Goal: Task Accomplishment & Management: Manage account settings

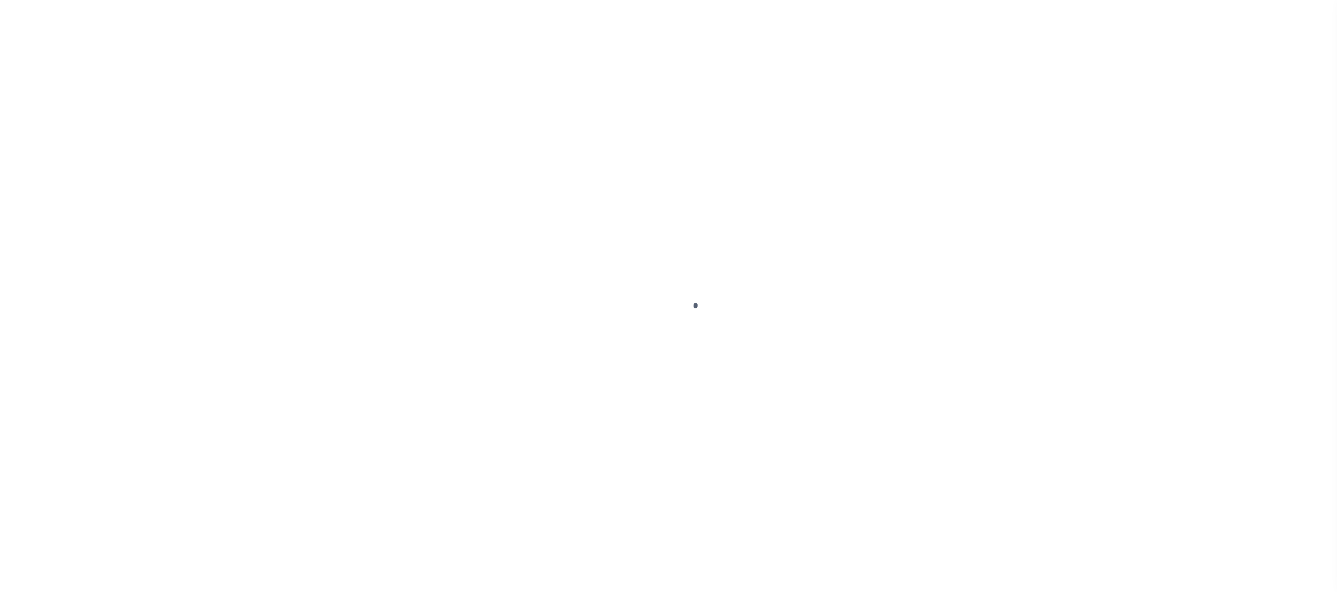
select select
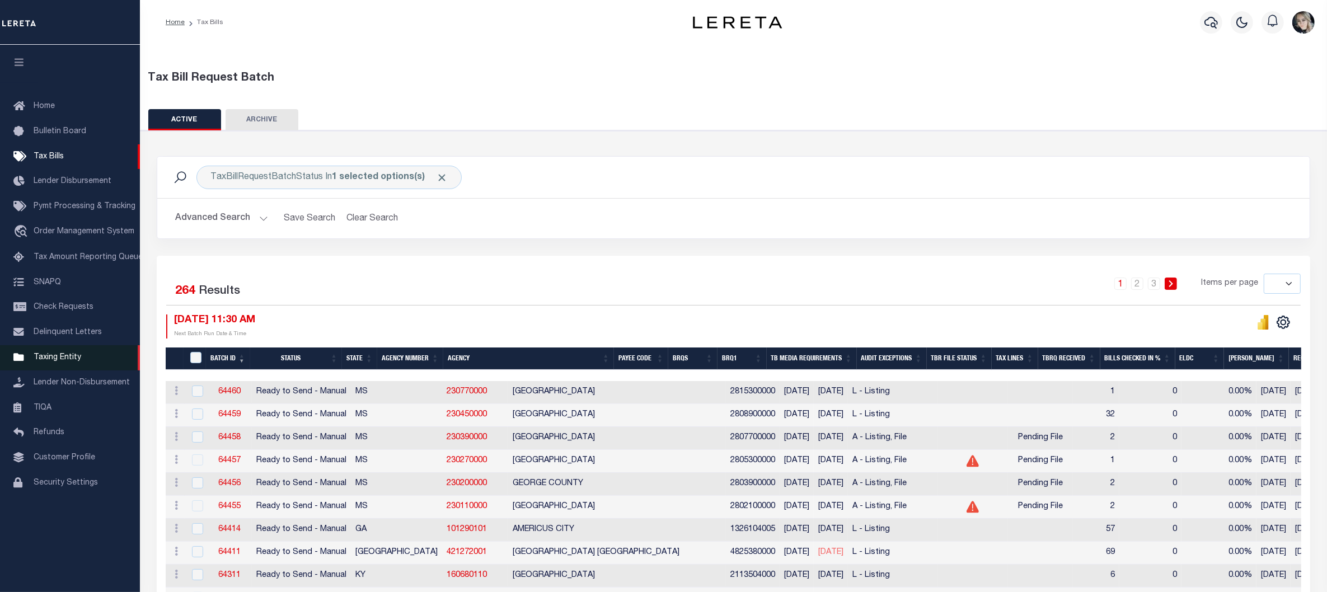
click at [62, 359] on span "Taxing Entity" at bounding box center [58, 358] width 48 height 8
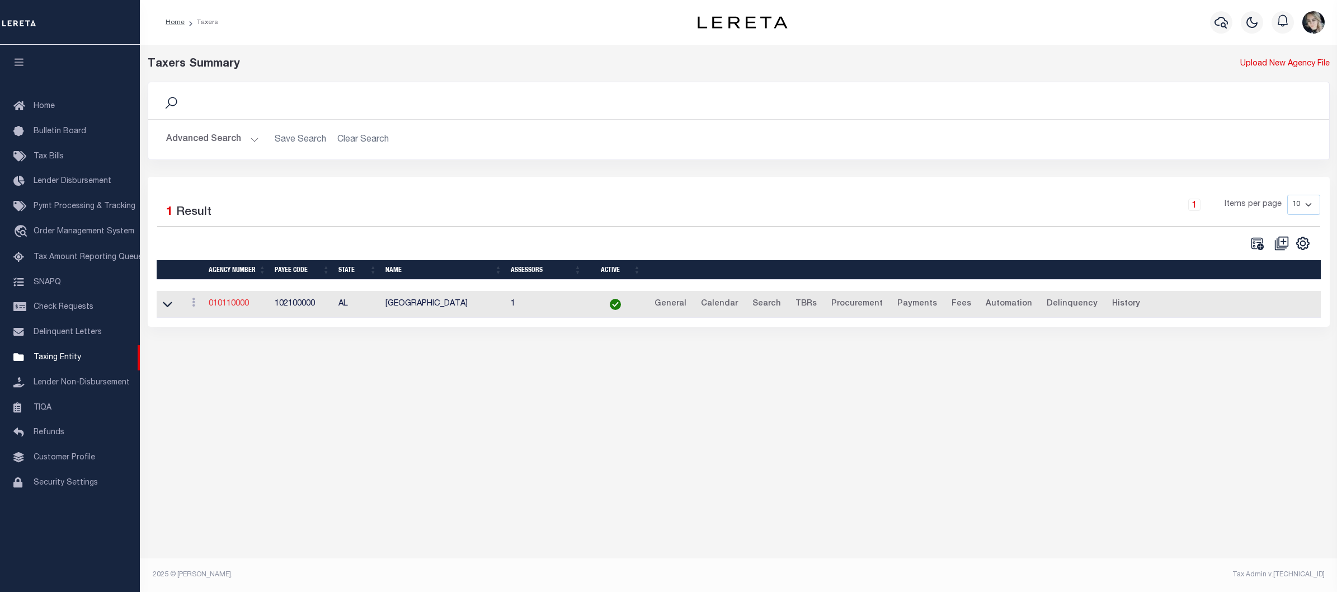
click at [224, 302] on link "010110000" at bounding box center [229, 304] width 40 height 8
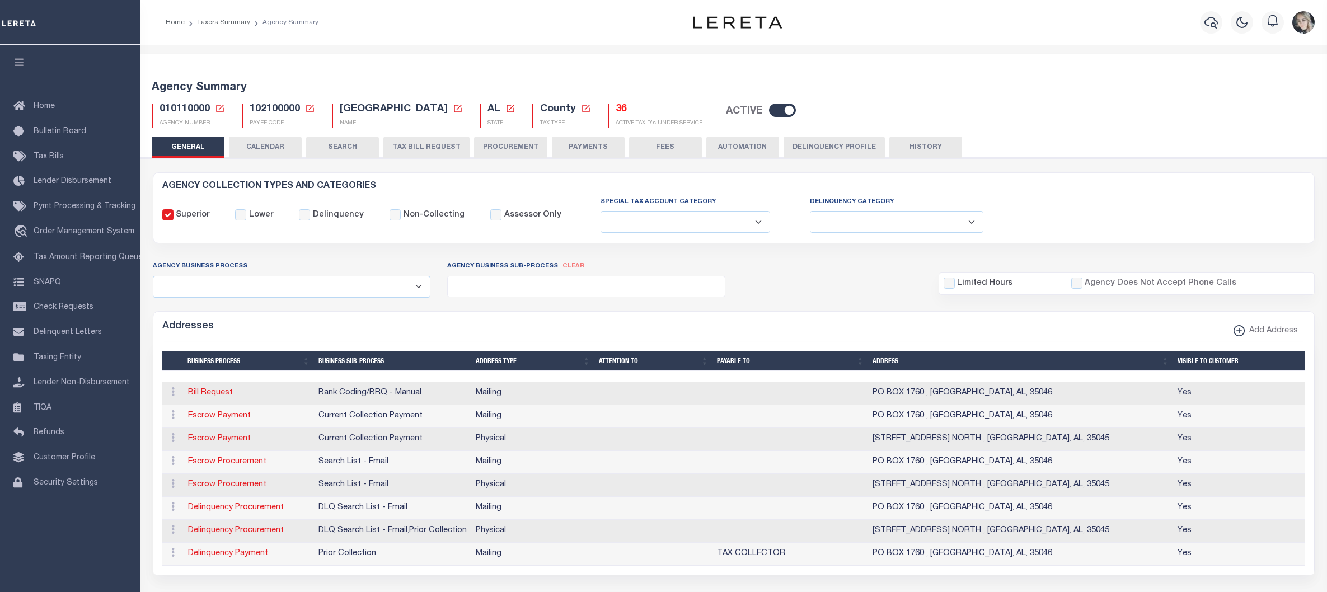
select select
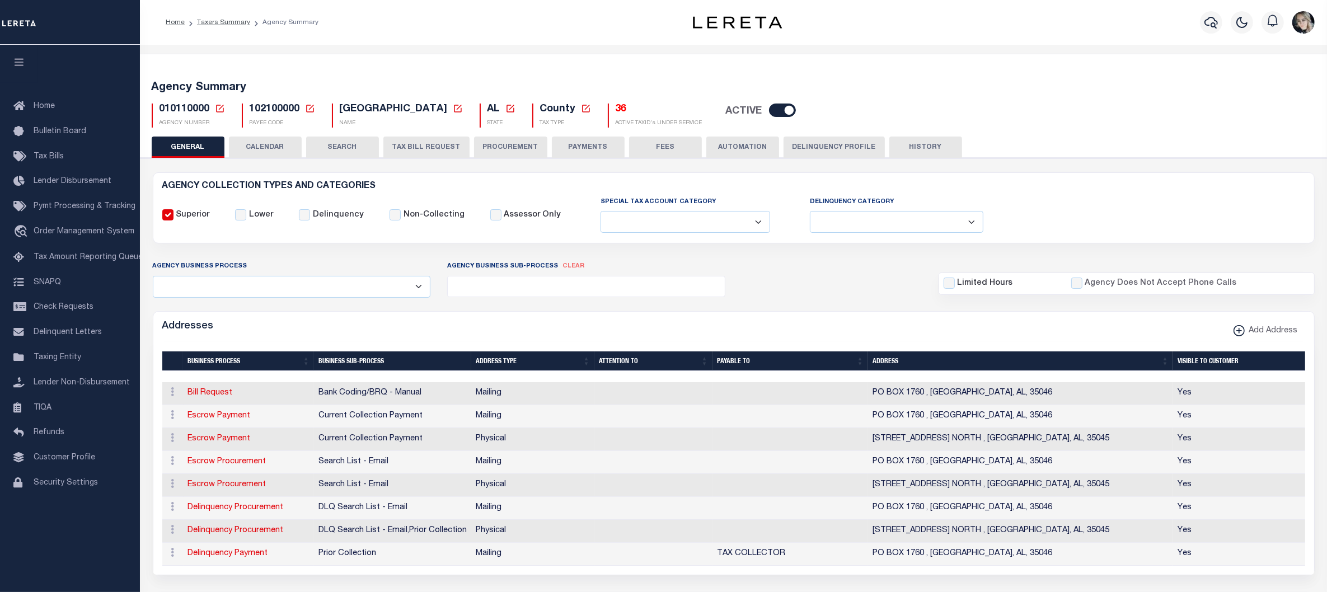
click at [223, 107] on icon at bounding box center [220, 109] width 10 height 10
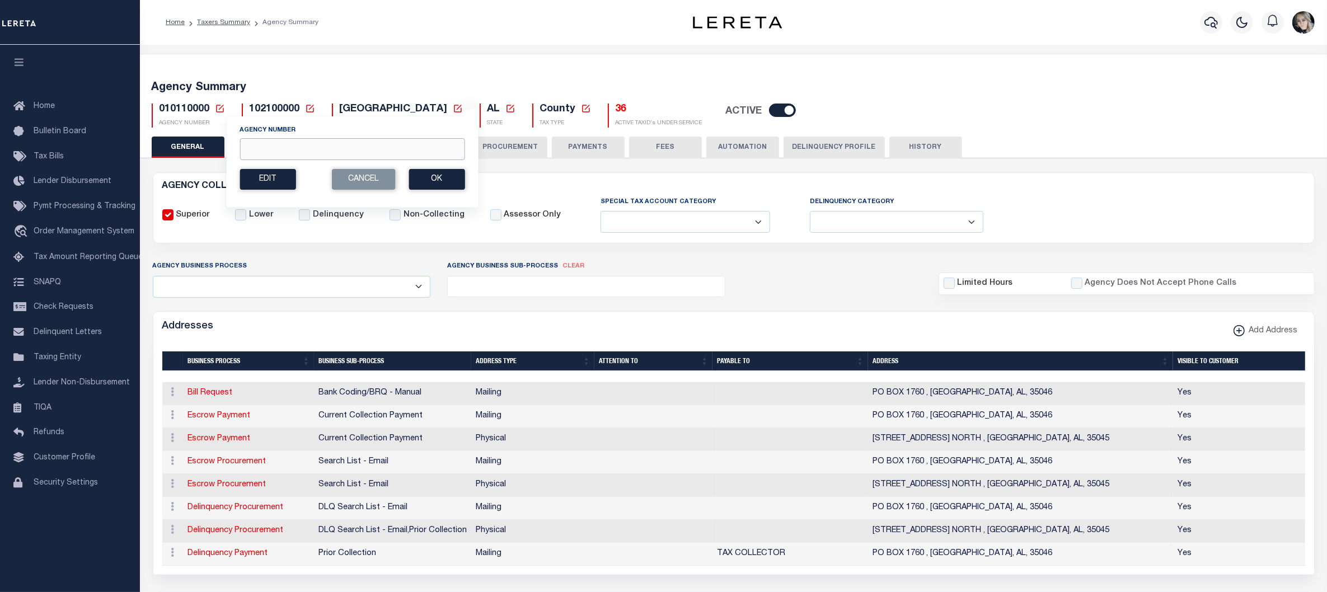
click at [295, 152] on input "Agency Number" at bounding box center [351, 149] width 225 height 22
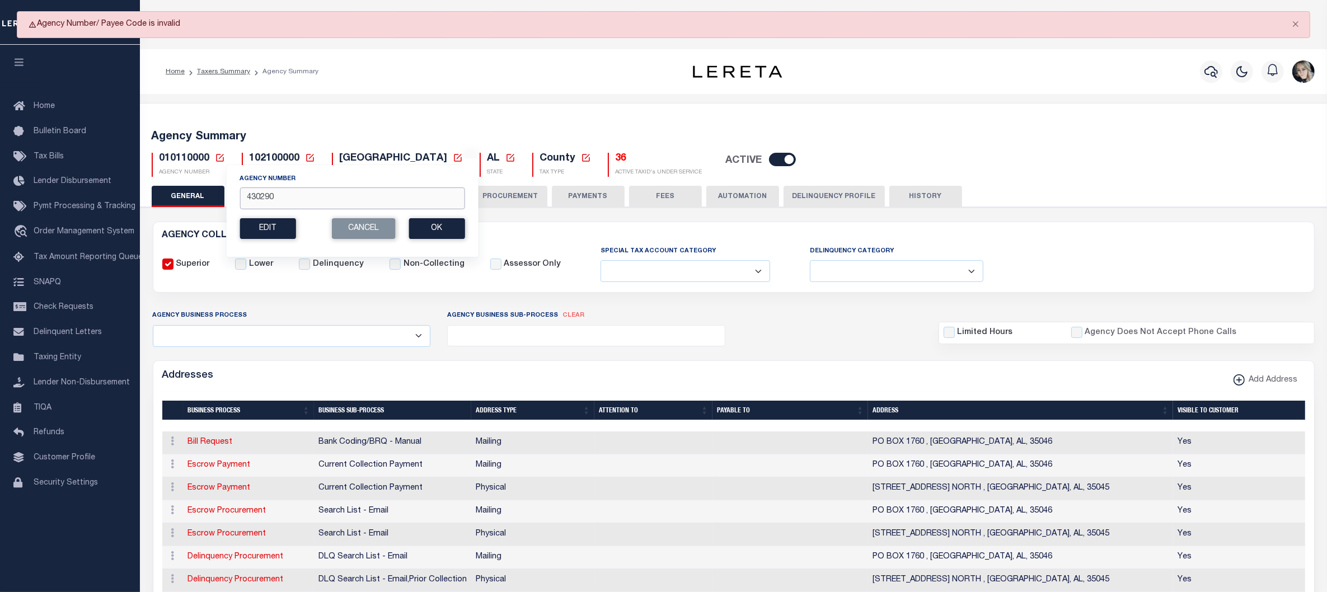
type input "430290000"
click at [428, 231] on button "Ok" at bounding box center [436, 228] width 56 height 21
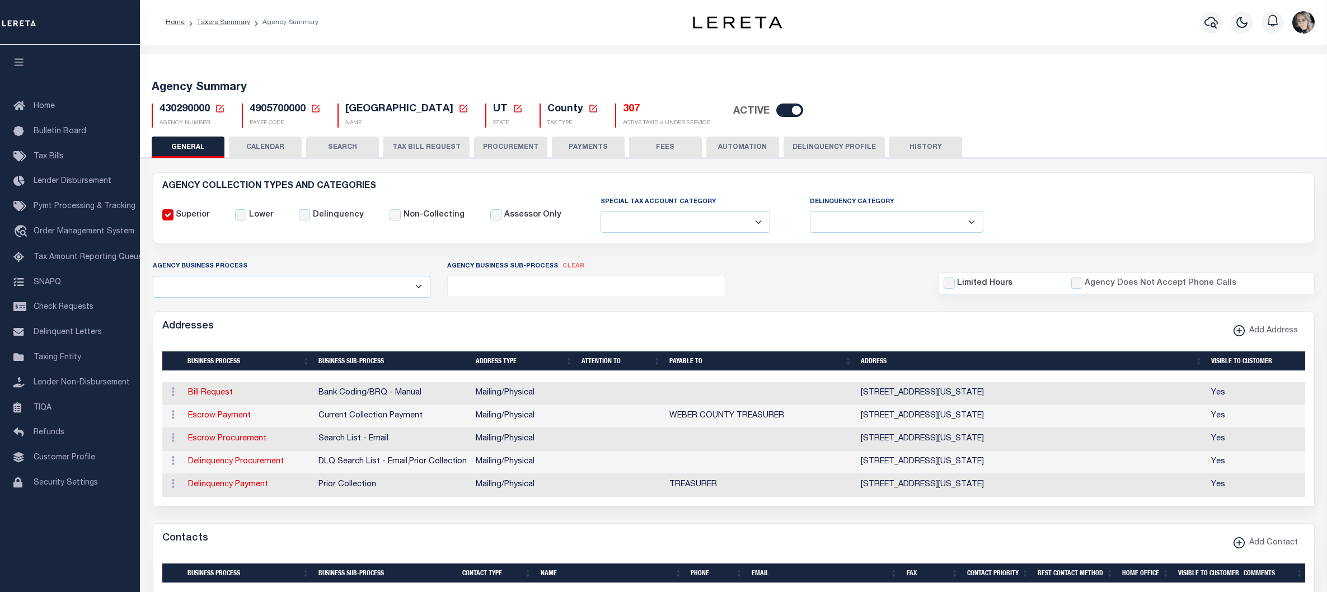
select select
